Goal: Transaction & Acquisition: Purchase product/service

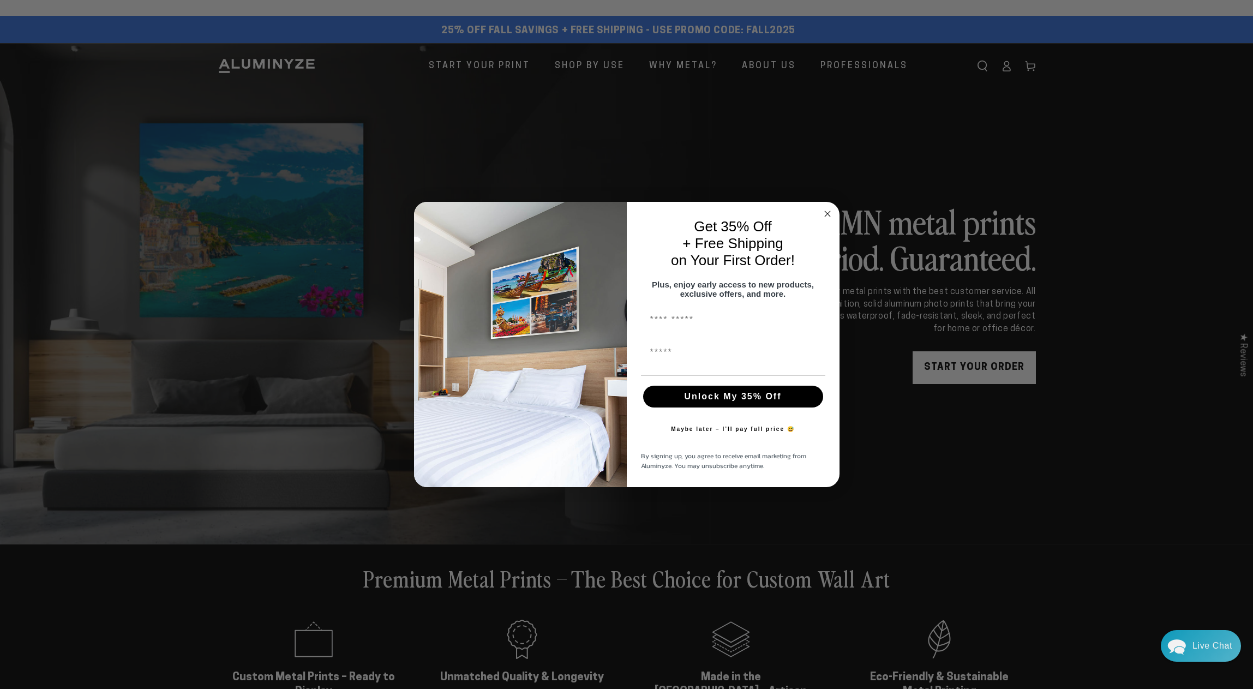
click at [828, 211] on circle "Close dialog" at bounding box center [827, 213] width 13 height 13
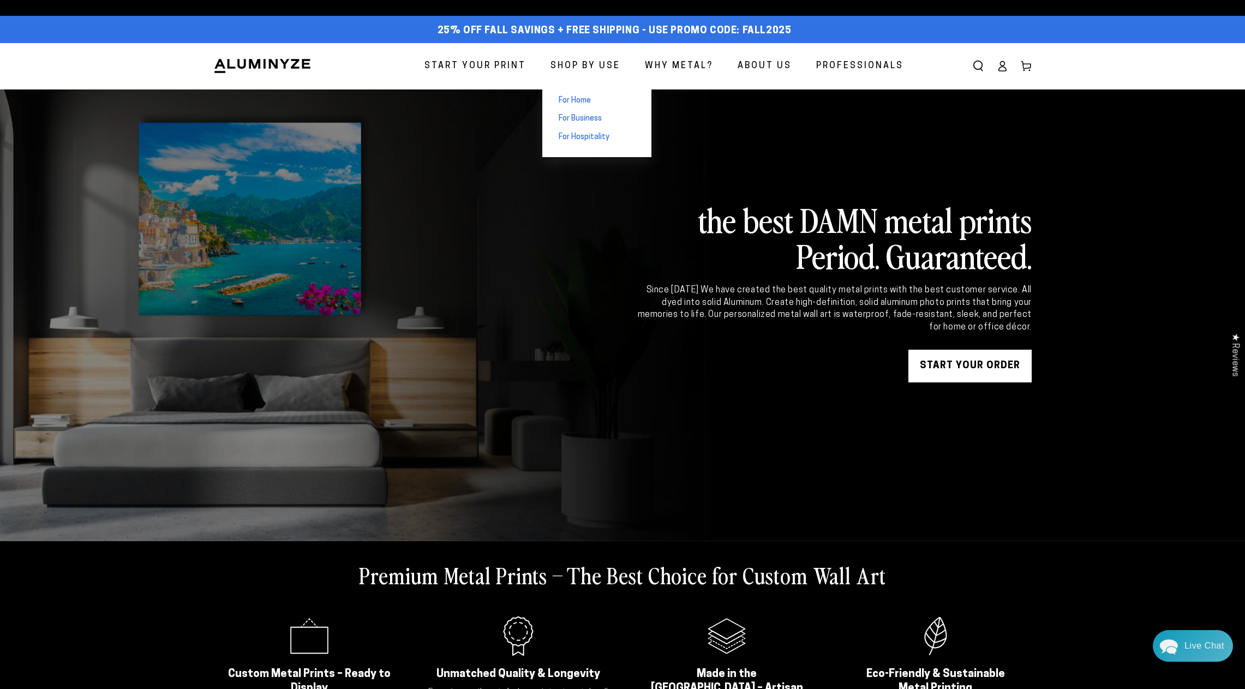
click at [572, 97] on span "For Home" at bounding box center [575, 100] width 32 height 11
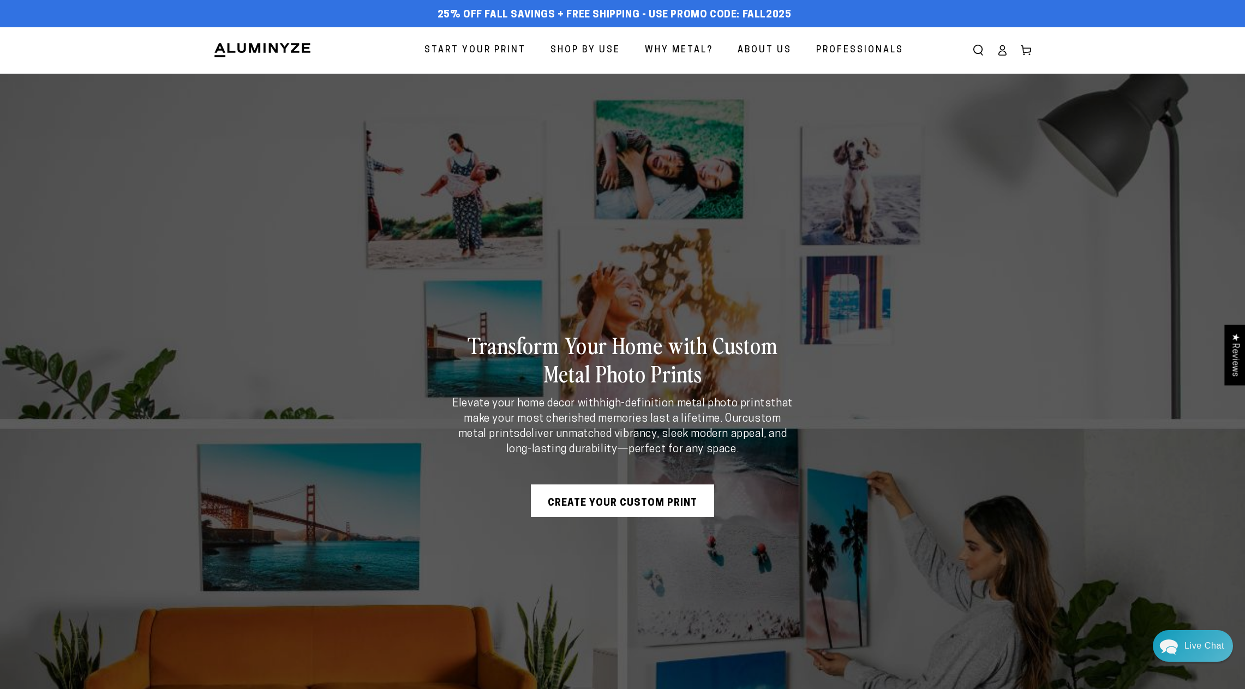
click at [626, 501] on link "Create Your Custom Print" at bounding box center [622, 501] width 183 height 33
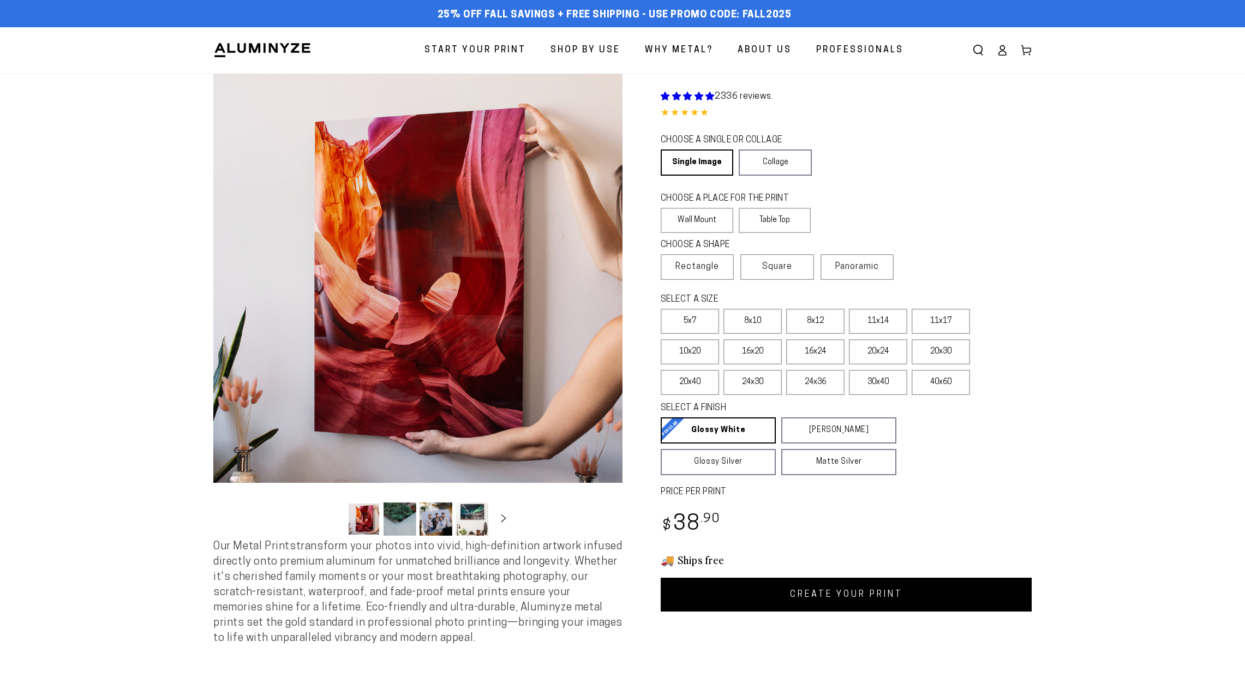
select select "**********"
click at [702, 159] on link "Single Image" at bounding box center [696, 163] width 71 height 26
click at [701, 213] on label "Wall Mount" at bounding box center [697, 220] width 73 height 25
click at [701, 267] on span "Rectangle" at bounding box center [698, 266] width 44 height 13
click at [935, 355] on label "20x30" at bounding box center [941, 351] width 58 height 25
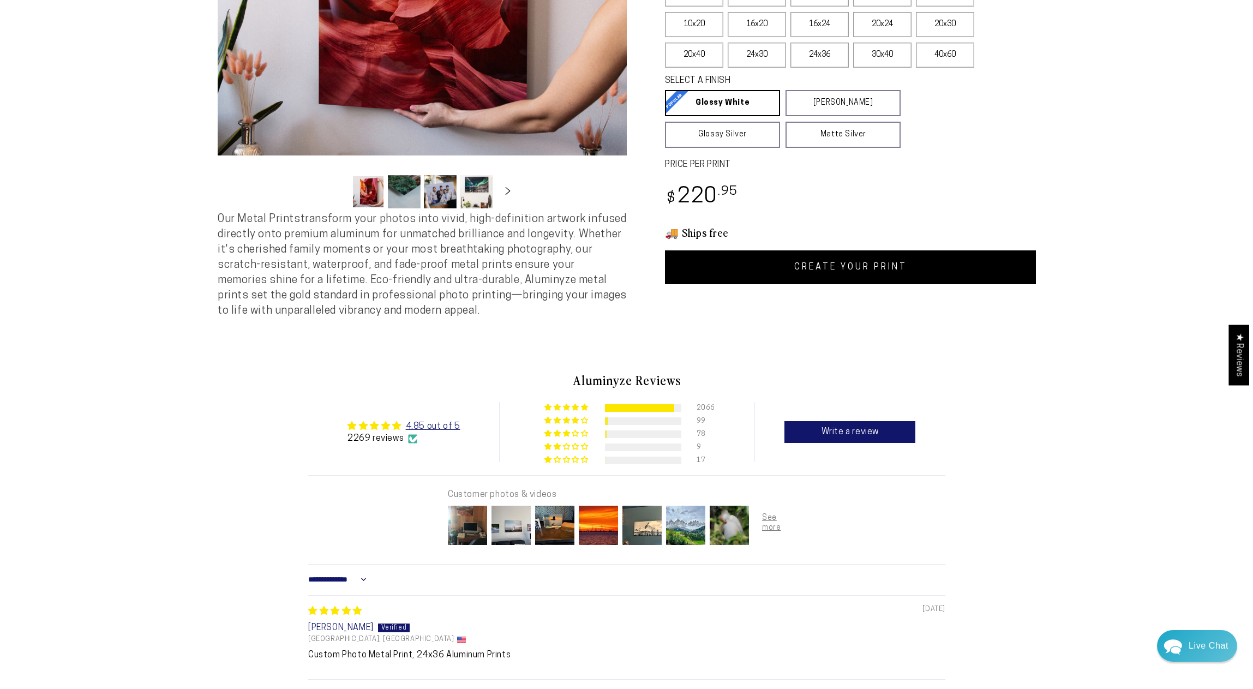
scroll to position [437, 0]
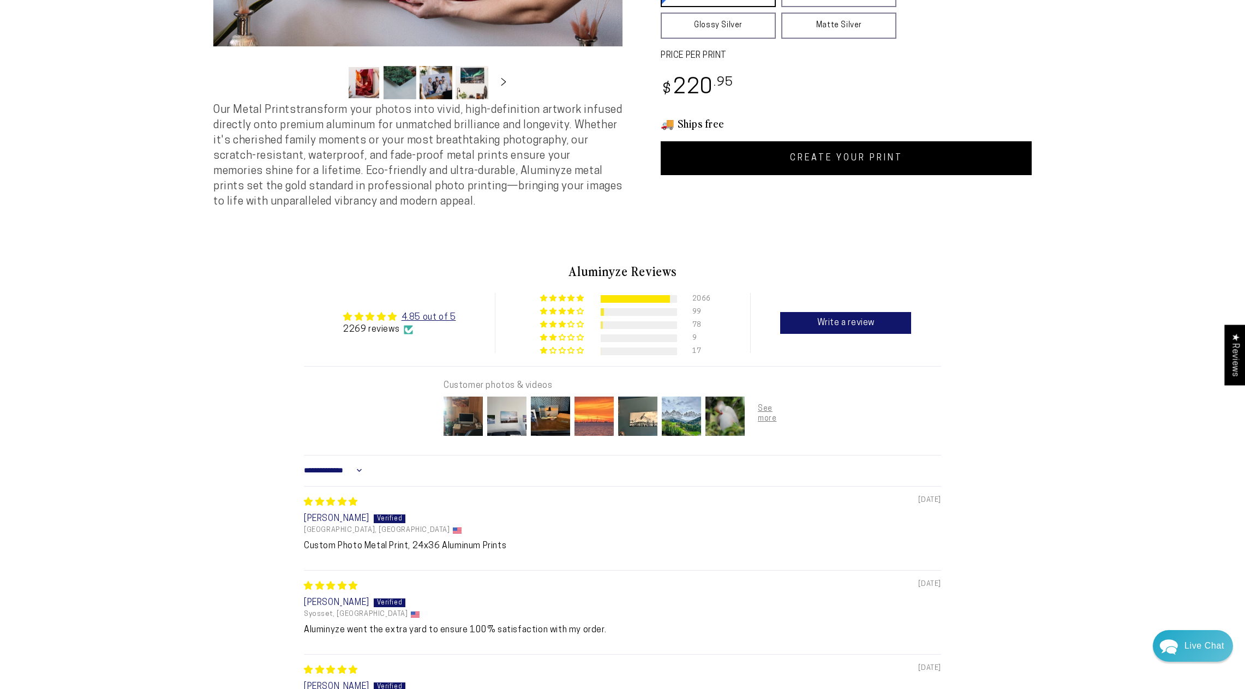
click at [593, 434] on img at bounding box center [594, 417] width 44 height 44
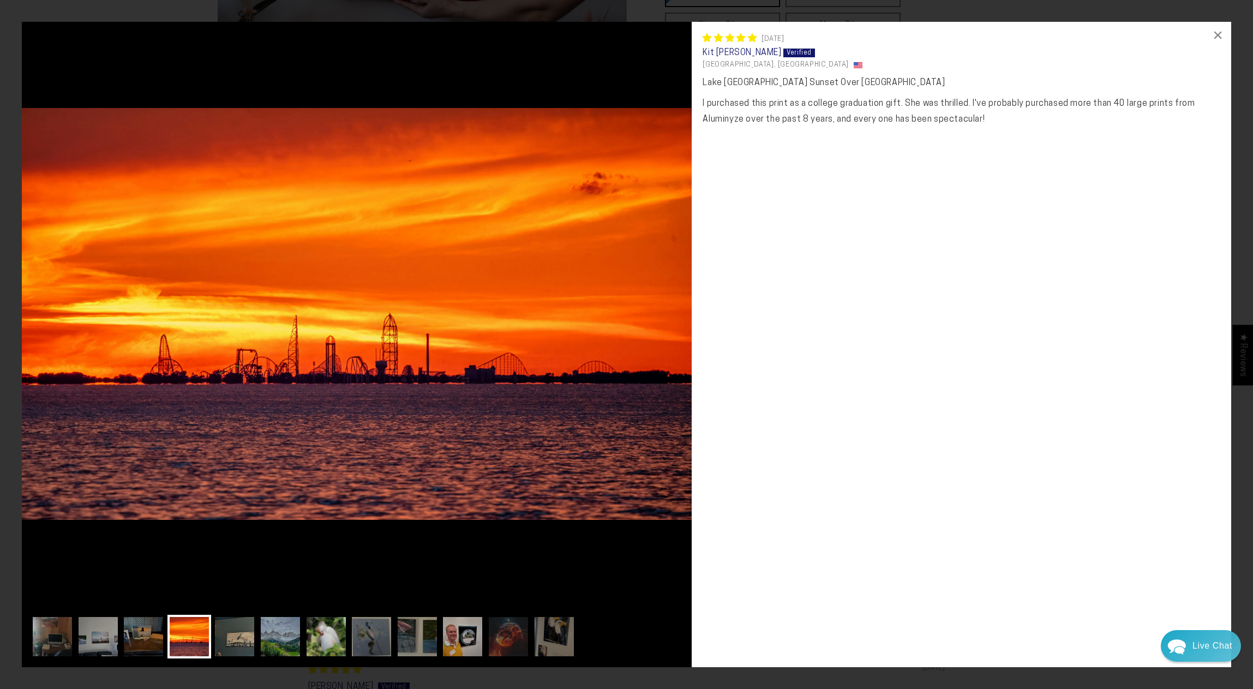
click at [333, 636] on img at bounding box center [326, 637] width 44 height 44
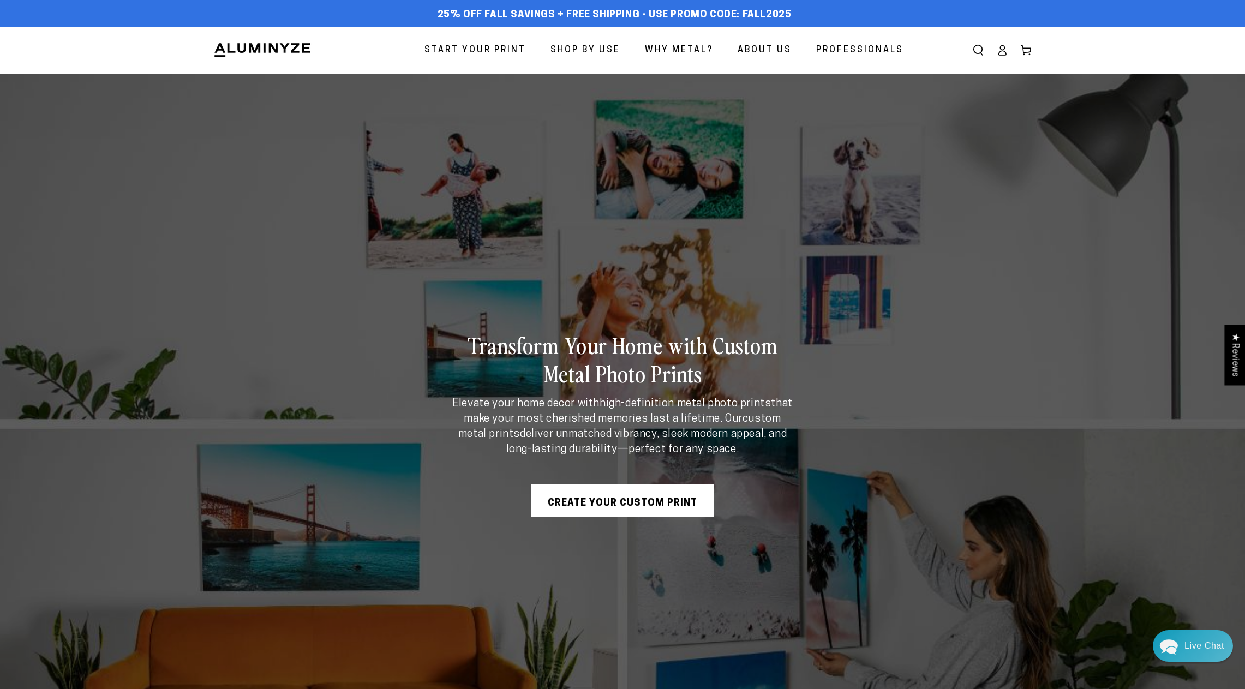
click at [480, 52] on span "Start Your Print" at bounding box center [475, 51] width 101 height 16
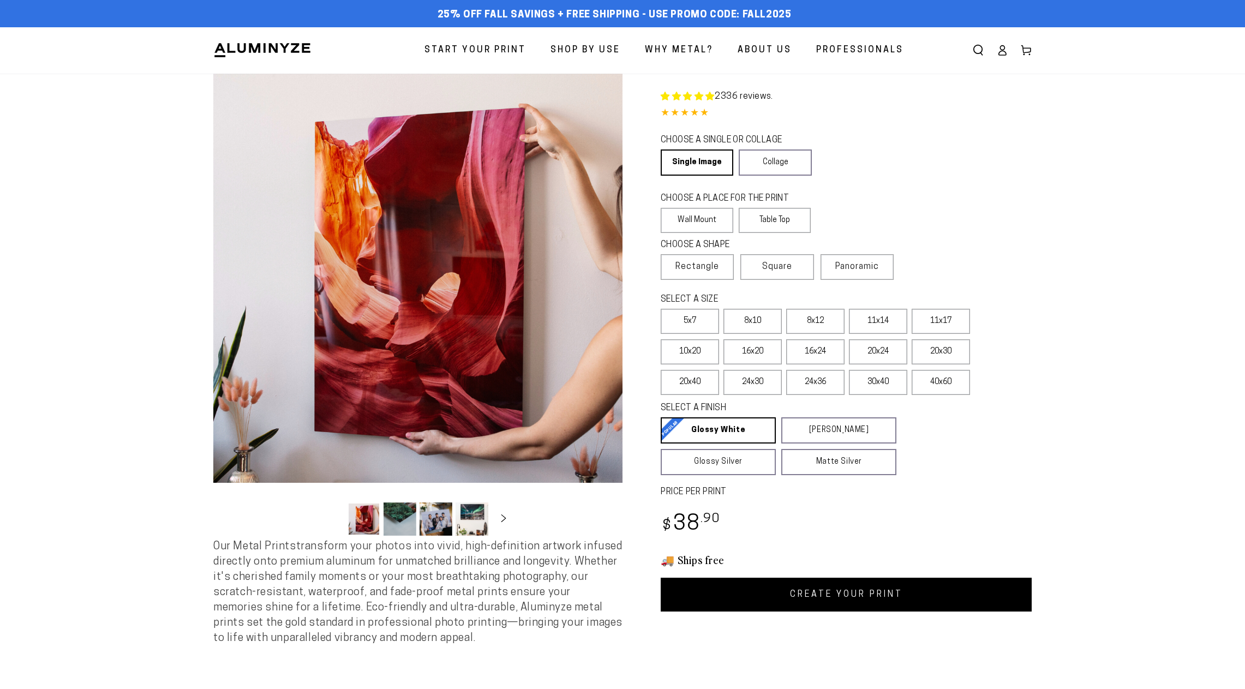
select select "**********"
